Goal: Task Accomplishment & Management: Use online tool/utility

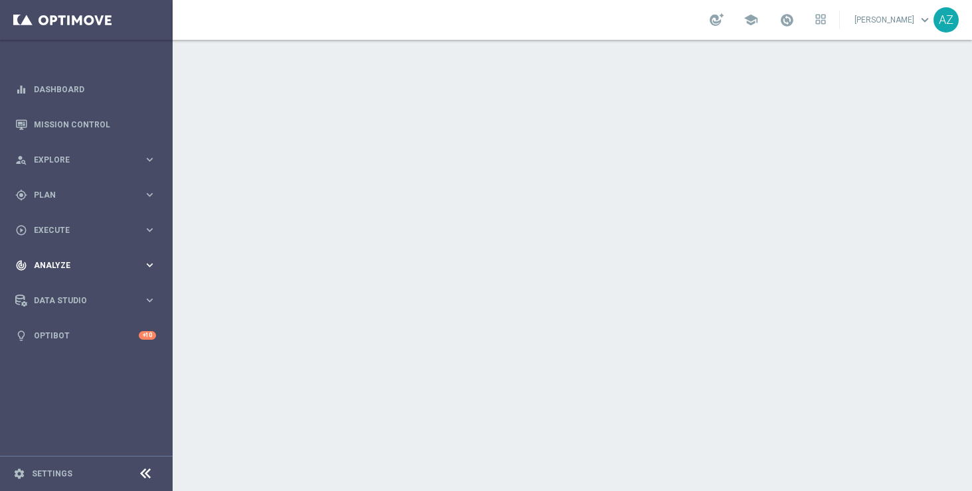
click at [125, 262] on span "Analyze" at bounding box center [89, 266] width 110 height 8
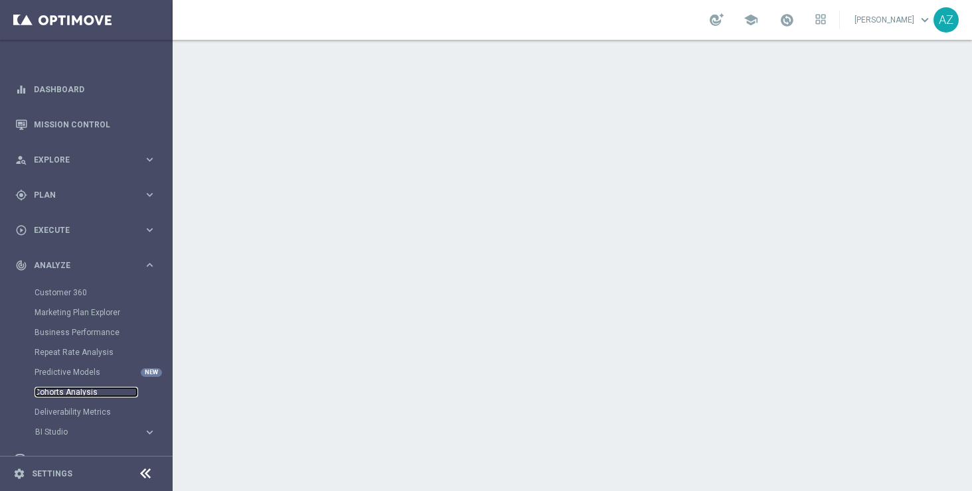
click at [73, 395] on link "Cohorts Analysis" at bounding box center [87, 392] width 104 height 11
